Goal: Task Accomplishment & Management: Manage account settings

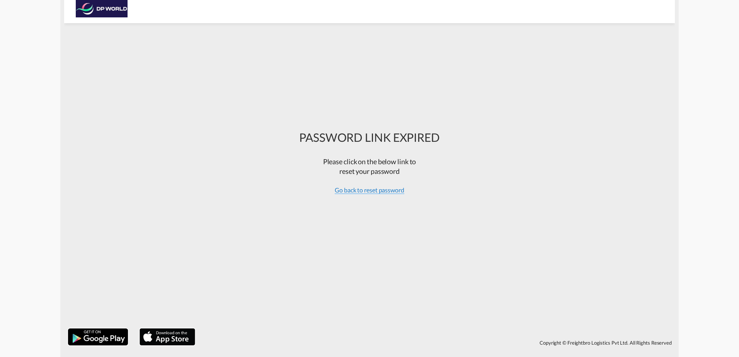
click at [362, 192] on span "Go back to reset password" at bounding box center [370, 190] width 70 height 8
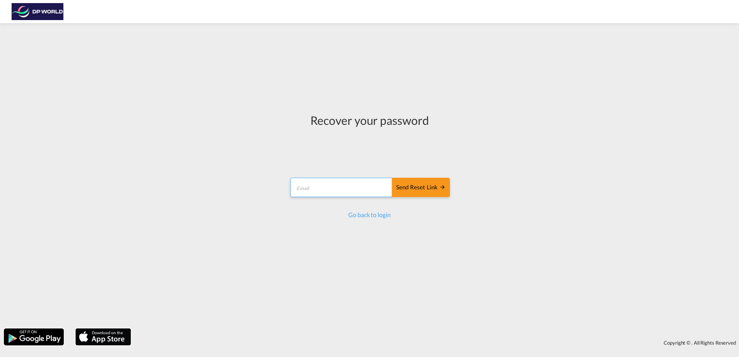
click at [350, 173] on form "Send reset link Email field is required Send reset link" at bounding box center [369, 188] width 161 height 37
type input "[PERSON_NAME][EMAIL_ADDRESS][PERSON_NAME][DOMAIN_NAME]"
click at [408, 184] on div "Send reset link" at bounding box center [420, 187] width 49 height 9
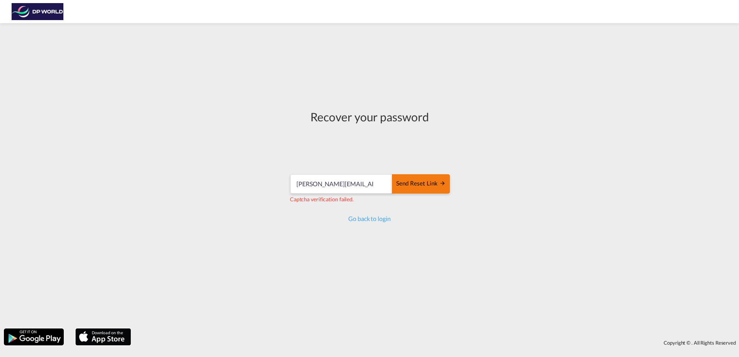
click at [417, 186] on div "Send reset link" at bounding box center [420, 183] width 49 height 9
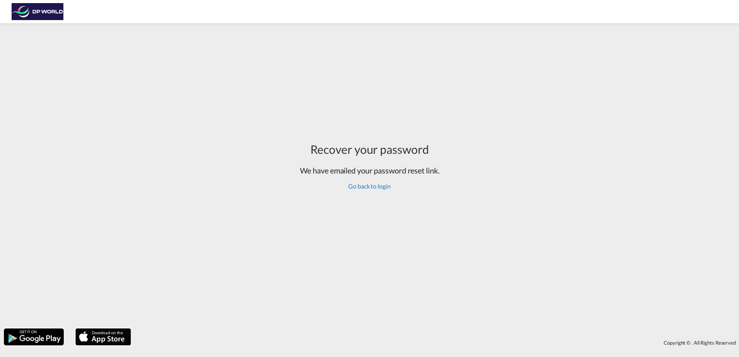
click at [386, 184] on link "Go back to login" at bounding box center [369, 185] width 42 height 7
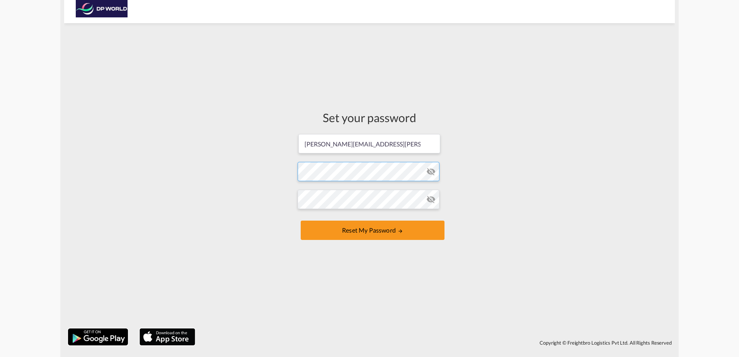
click at [375, 178] on form "[PERSON_NAME][EMAIL_ADDRESS][PERSON_NAME][DOMAIN_NAME] Password must contain th…" at bounding box center [369, 187] width 144 height 109
click at [356, 216] on form "[PERSON_NAME][EMAIL_ADDRESS][PERSON_NAME][DOMAIN_NAME] Password must contain th…" at bounding box center [369, 187] width 144 height 109
click at [391, 227] on button "Reset my password" at bounding box center [373, 230] width 144 height 19
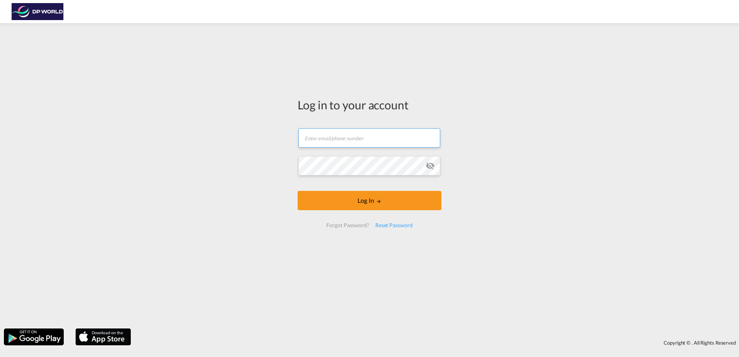
type input "joshua.harrelson@dpworld.com"
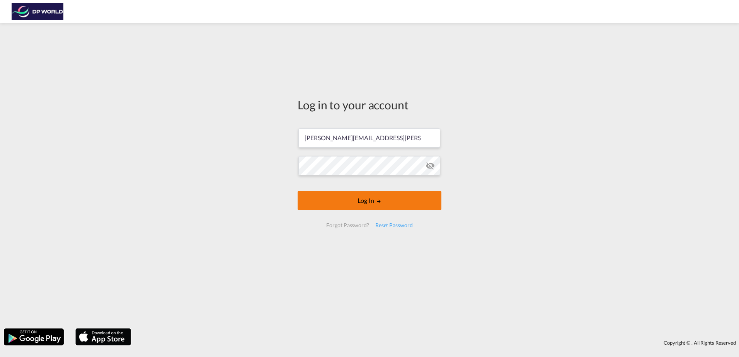
click at [377, 204] on md-icon "LOGIN" at bounding box center [378, 201] width 5 height 5
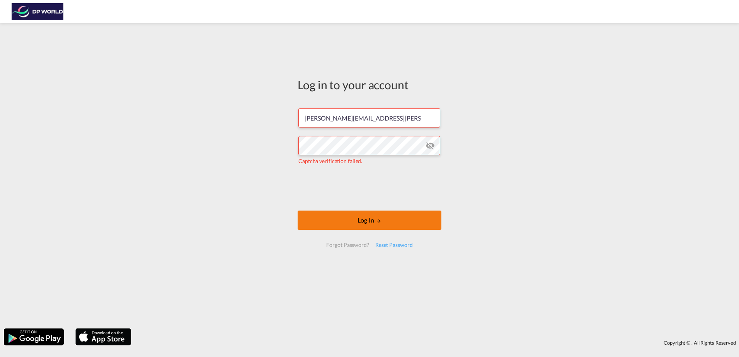
click at [333, 223] on button "Log In" at bounding box center [369, 220] width 144 height 19
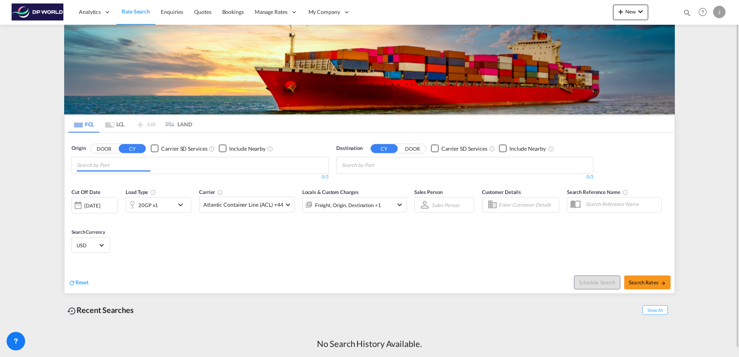
click at [240, 168] on md-chips at bounding box center [200, 165] width 256 height 16
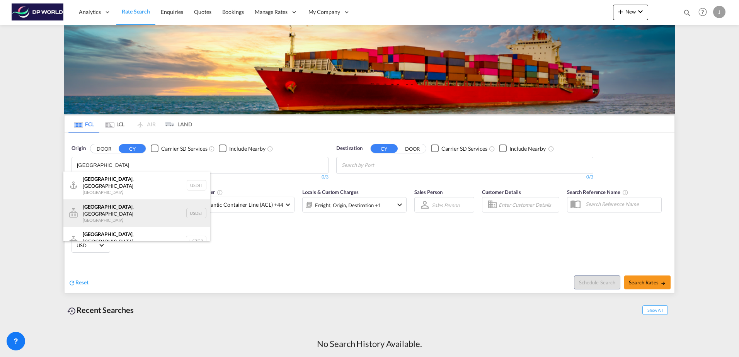
type input "detroit"
click at [156, 202] on div "Detroit , MI United States USDET" at bounding box center [136, 213] width 147 height 28
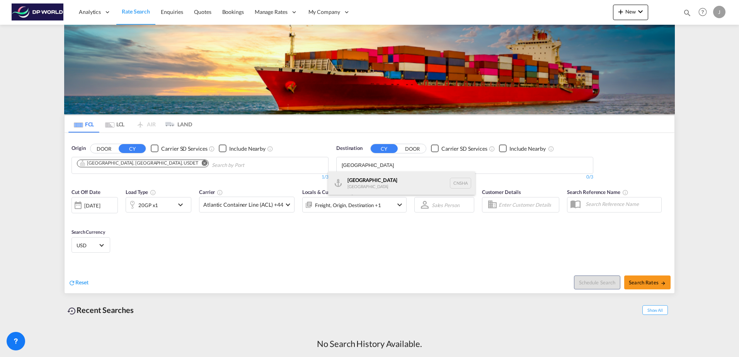
type input "shanghai"
click at [382, 180] on div "Shanghai China CNSHA" at bounding box center [401, 183] width 147 height 23
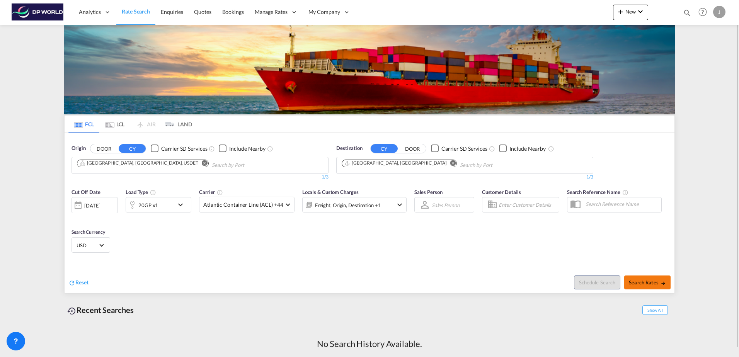
click at [631, 280] on span "Search Rates" at bounding box center [647, 282] width 37 height 6
type input "USDET to CNSHA / 2 Oct 2025"
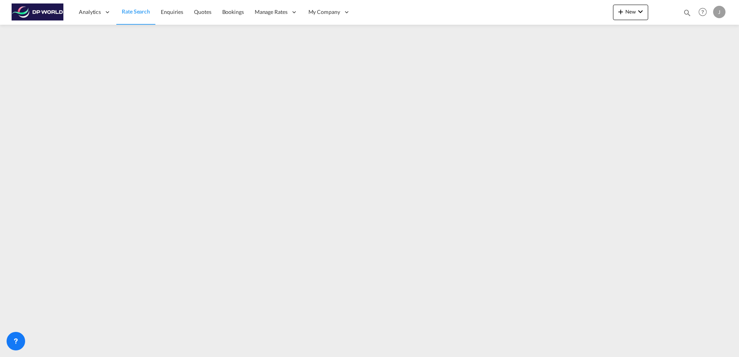
click at [719, 10] on div "J" at bounding box center [719, 12] width 12 height 12
click at [704, 31] on button "My Profile" at bounding box center [710, 33] width 50 height 15
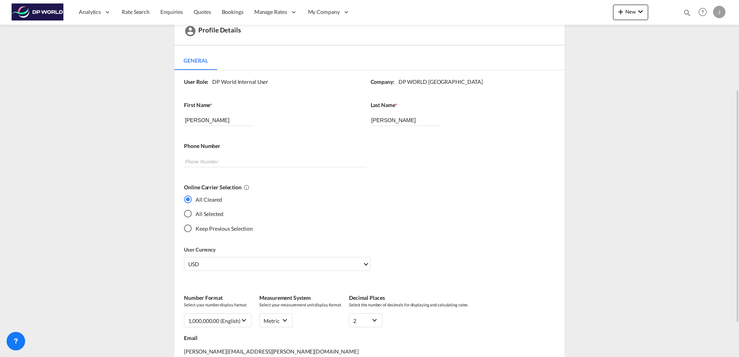
scroll to position [77, 0]
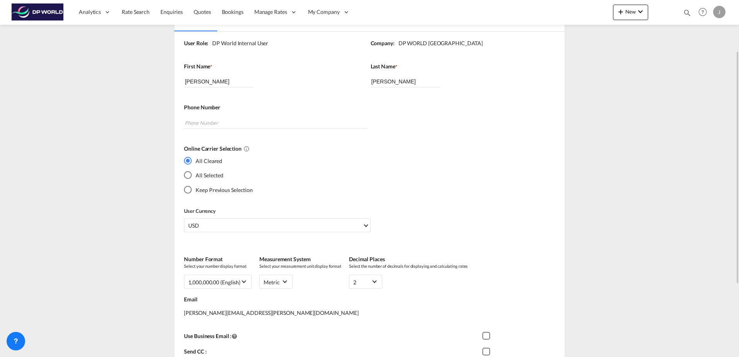
click at [189, 174] on div "All Selected" at bounding box center [188, 175] width 8 height 8
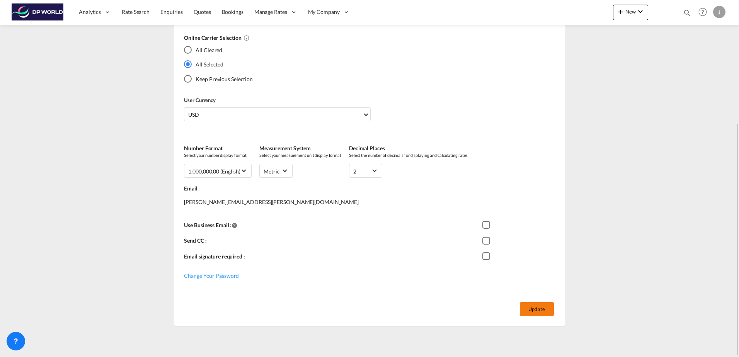
click at [532, 309] on button "Update" at bounding box center [537, 309] width 34 height 14
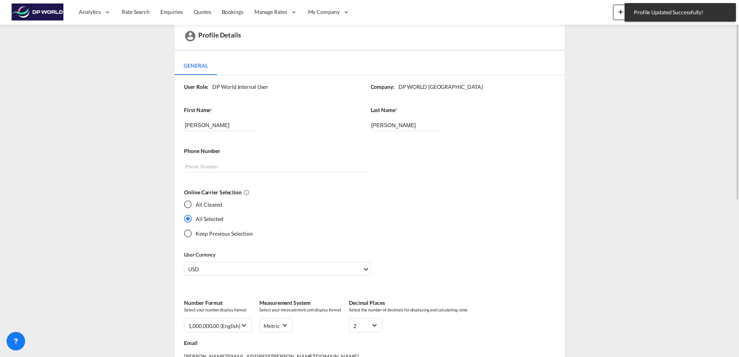
scroll to position [0, 0]
